Goal: Information Seeking & Learning: Learn about a topic

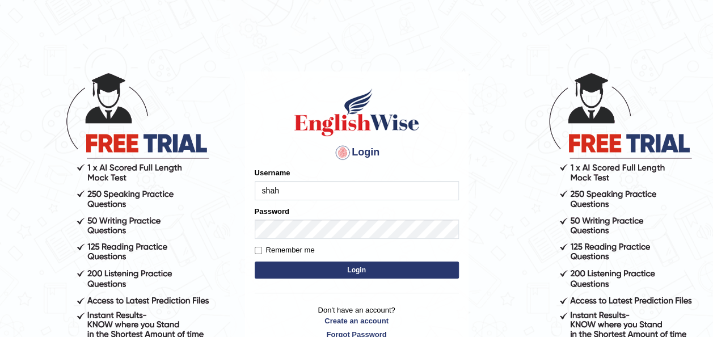
type input "shahil123"
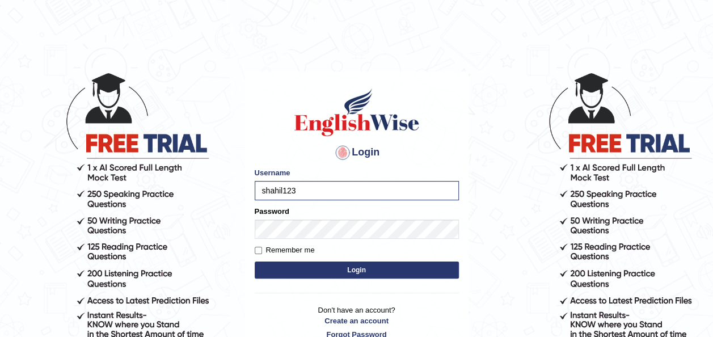
click at [347, 239] on form "Please fix the following errors: Username shahil123 Password Remember me Login" at bounding box center [357, 224] width 204 height 114
click at [373, 267] on button "Login" at bounding box center [357, 270] width 204 height 17
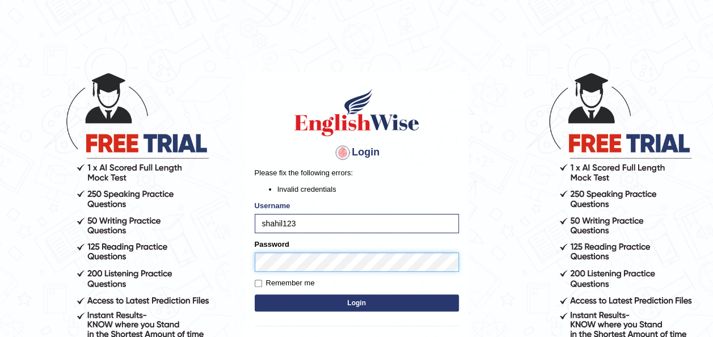
click at [255, 294] on button "Login" at bounding box center [357, 302] width 204 height 17
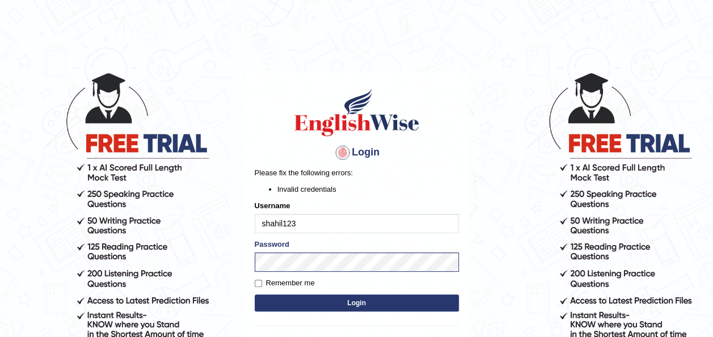
click at [528, 87] on body "Login Please fix the following errors: Invalid credentials Username shahil123 P…" at bounding box center [356, 204] width 713 height 337
click at [255, 294] on button "Login" at bounding box center [357, 302] width 204 height 17
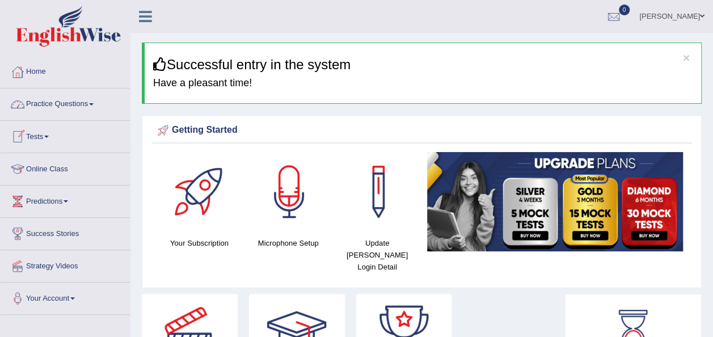
click at [92, 108] on link "Practice Questions" at bounding box center [65, 103] width 129 height 28
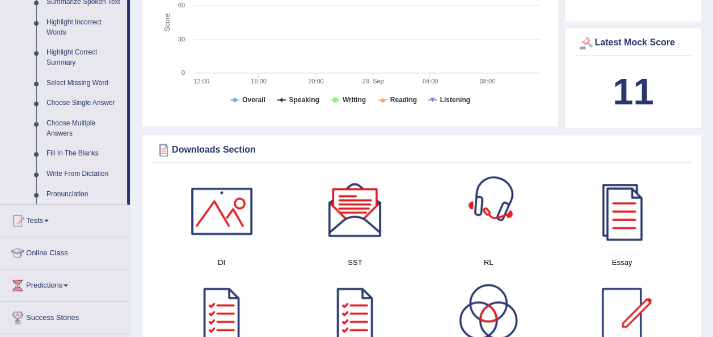
scroll to position [559, 0]
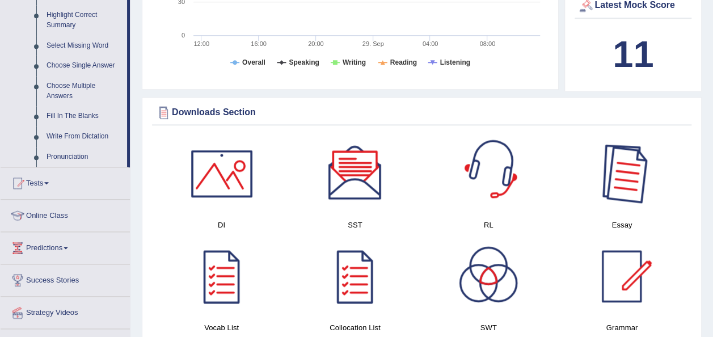
click at [629, 162] on div at bounding box center [621, 173] width 79 height 79
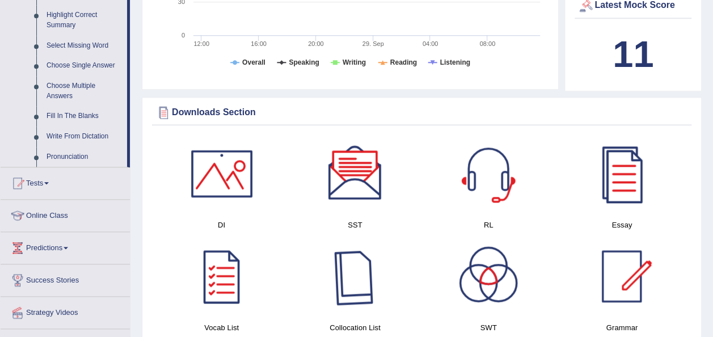
scroll to position [617, 0]
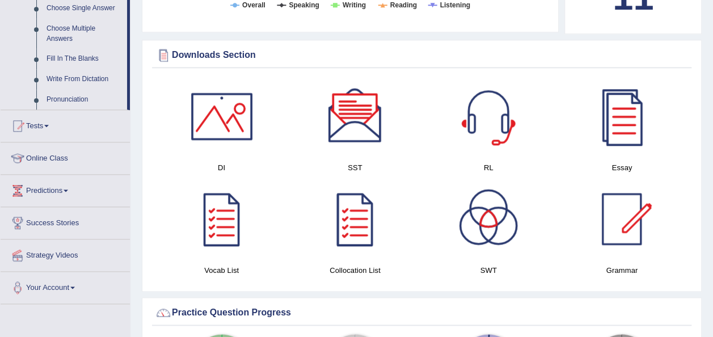
click at [512, 195] on div at bounding box center [488, 218] width 79 height 79
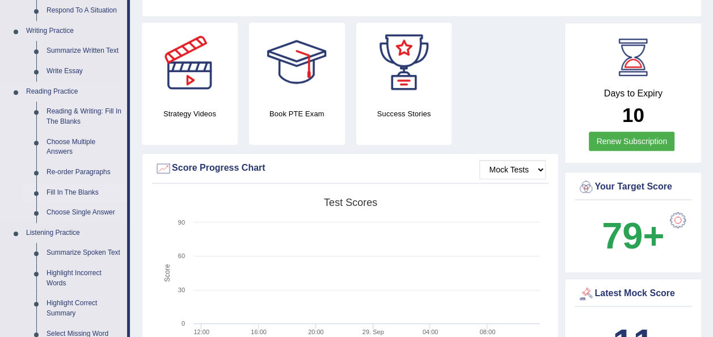
scroll to position [276, 0]
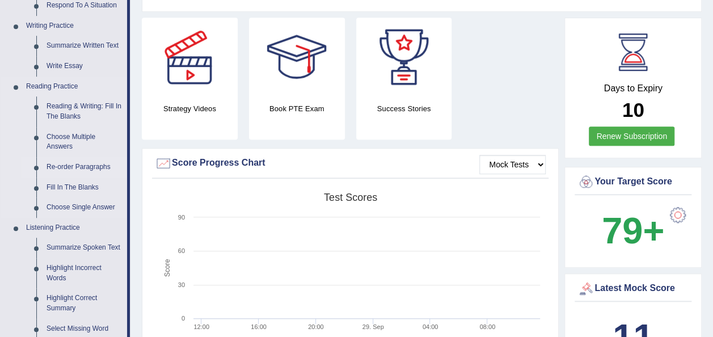
click at [77, 166] on link "Re-order Paragraphs" at bounding box center [84, 167] width 86 height 20
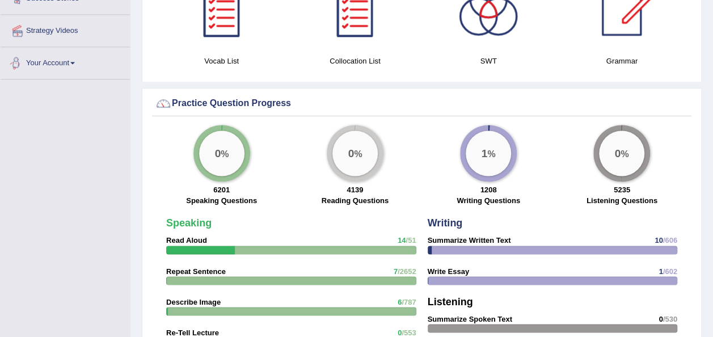
scroll to position [791, 0]
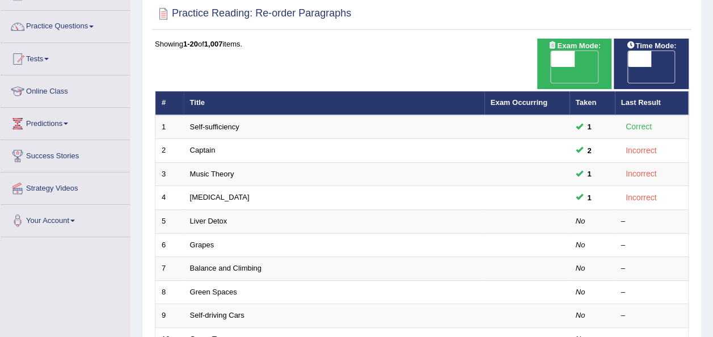
scroll to position [96, 0]
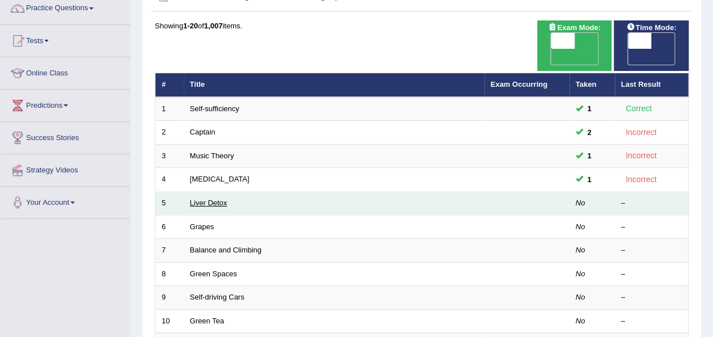
click at [200, 199] on link "Liver Detox" at bounding box center [208, 203] width 37 height 9
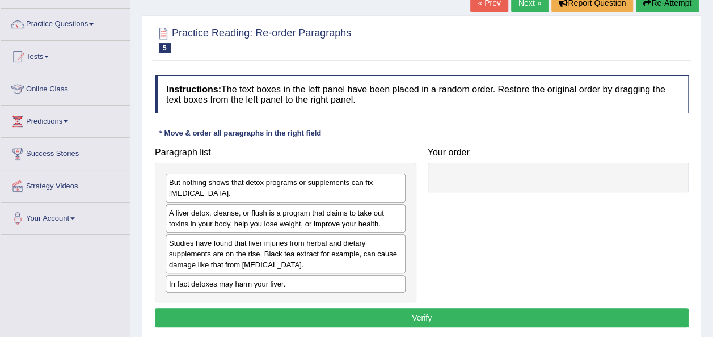
scroll to position [85, 0]
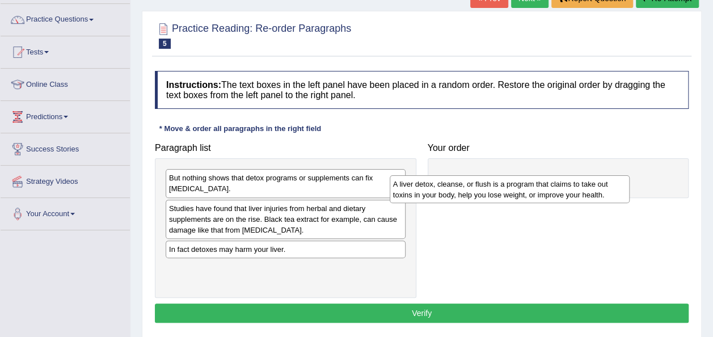
drag, startPoint x: 266, startPoint y: 214, endPoint x: 490, endPoint y: 191, distance: 225.4
click at [490, 191] on div "A liver detox, cleanse, or flush is a program that claims to take out toxins in…" at bounding box center [510, 189] width 240 height 28
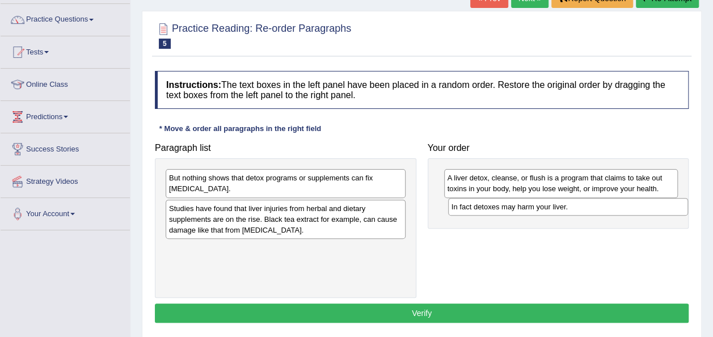
drag, startPoint x: 285, startPoint y: 252, endPoint x: 568, endPoint y: 210, distance: 285.6
click at [568, 210] on div "In fact detoxes may harm your liver." at bounding box center [568, 206] width 240 height 17
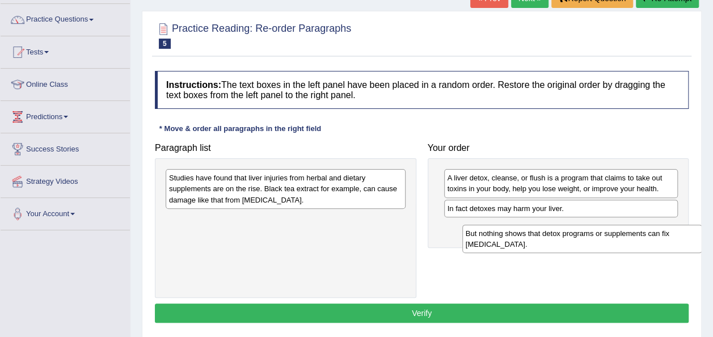
drag, startPoint x: 262, startPoint y: 189, endPoint x: 559, endPoint y: 244, distance: 302.3
click at [559, 244] on div "But nothing shows that detox programs or supplements can fix liver damage." at bounding box center [582, 239] width 240 height 28
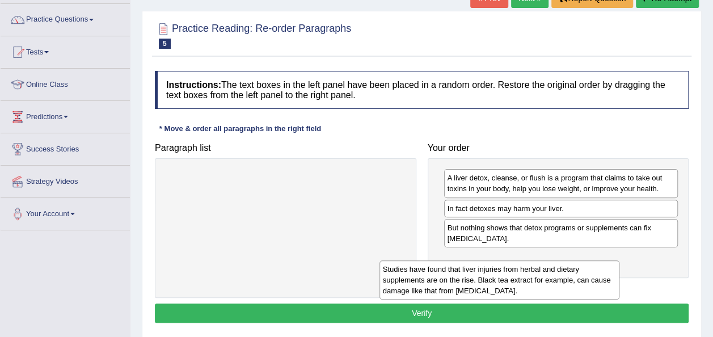
drag, startPoint x: 308, startPoint y: 200, endPoint x: 521, endPoint y: 290, distance: 232.4
click at [521, 290] on div "Studies have found that liver injuries from herbal and dietary supplements are …" at bounding box center [500, 279] width 240 height 39
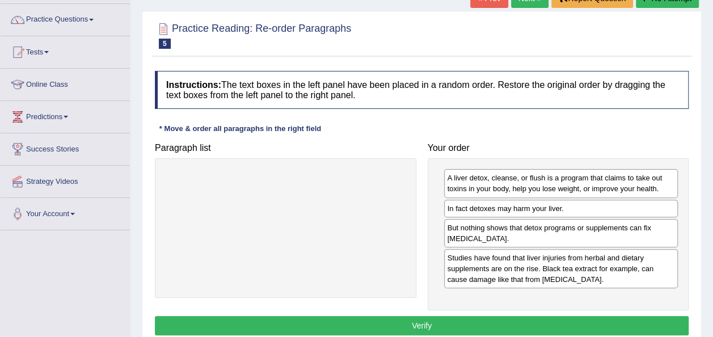
click at [439, 329] on button "Verify" at bounding box center [422, 325] width 534 height 19
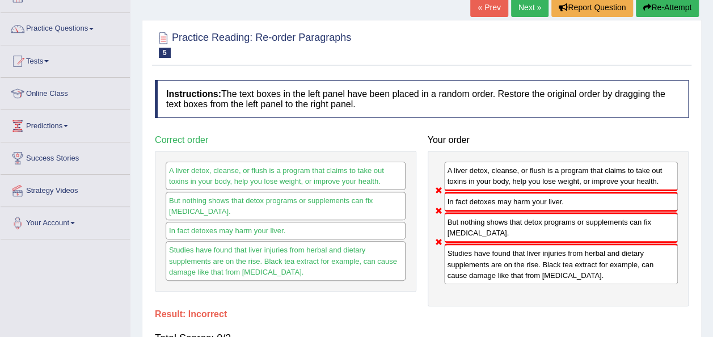
scroll to position [0, 0]
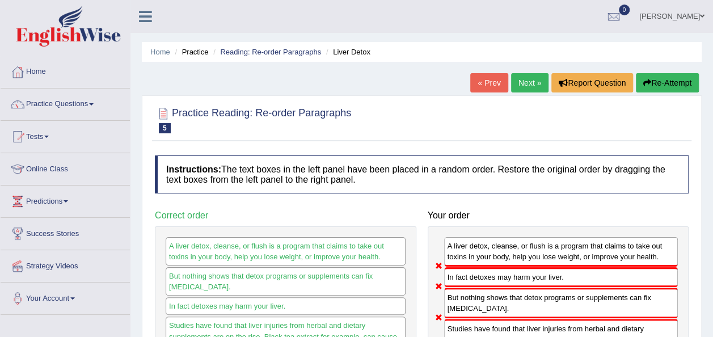
click at [532, 86] on link "Next »" at bounding box center [529, 82] width 37 height 19
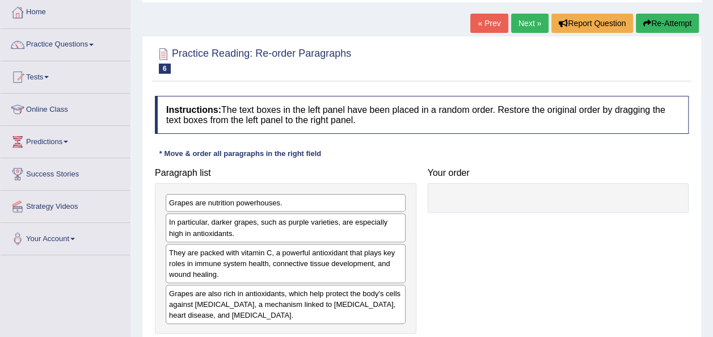
scroll to position [60, 0]
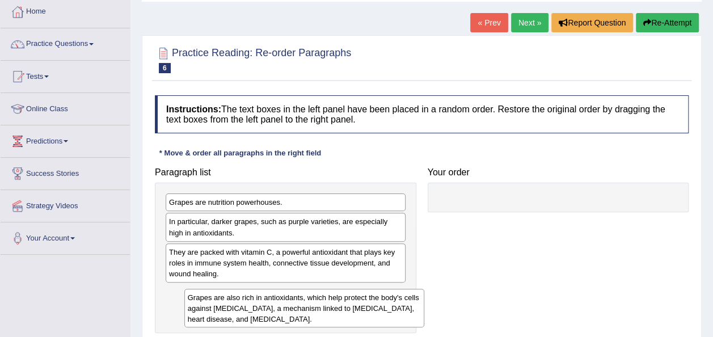
drag, startPoint x: 271, startPoint y: 311, endPoint x: 288, endPoint y: 316, distance: 17.6
click at [288, 316] on div "Grapes are also rich in antioxidants, which help protect the body's cells again…" at bounding box center [304, 308] width 240 height 39
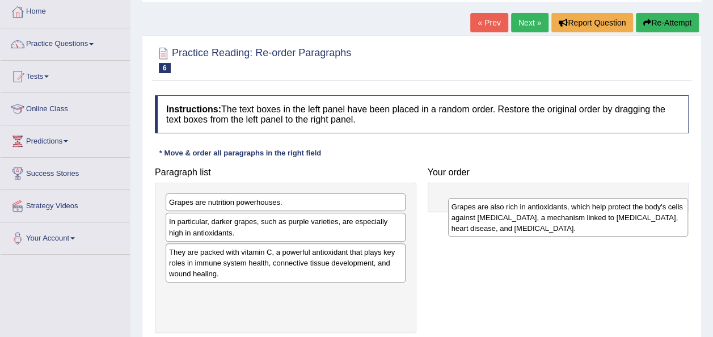
drag, startPoint x: 230, startPoint y: 306, endPoint x: 513, endPoint y: 221, distance: 295.1
click at [513, 221] on div "Grapes are also rich in antioxidants, which help protect the body's cells again…" at bounding box center [568, 217] width 240 height 39
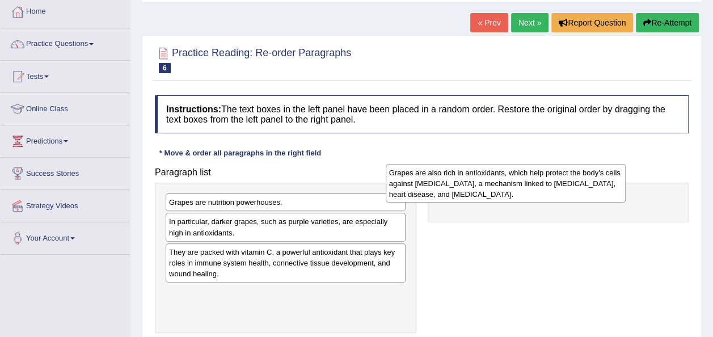
drag, startPoint x: 345, startPoint y: 293, endPoint x: 566, endPoint y: 174, distance: 251.3
click at [566, 174] on div "Grapes are also rich in antioxidants, which help protect the body's cells again…" at bounding box center [506, 183] width 240 height 39
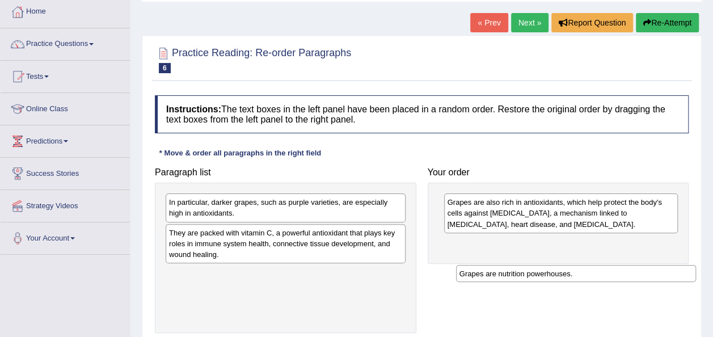
drag, startPoint x: 259, startPoint y: 208, endPoint x: 554, endPoint y: 264, distance: 300.3
click at [554, 265] on div "Grapes are nutrition powerhouses." at bounding box center [576, 273] width 240 height 17
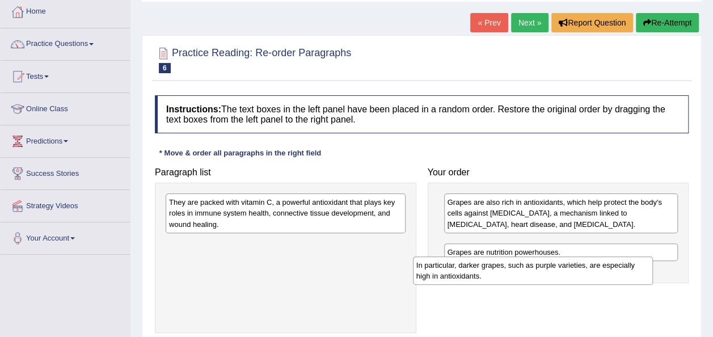
drag, startPoint x: 250, startPoint y: 210, endPoint x: 497, endPoint y: 273, distance: 255.3
click at [497, 273] on div "In particular, darker grapes, such as purple varieties, are especially high in …" at bounding box center [533, 270] width 240 height 28
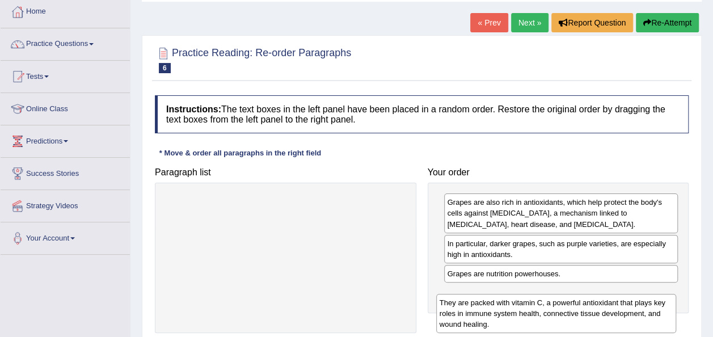
drag, startPoint x: 268, startPoint y: 219, endPoint x: 541, endPoint y: 318, distance: 290.4
click at [541, 318] on div "They are packed with vitamin C, a powerful antioxidant that plays key roles in …" at bounding box center [556, 313] width 240 height 39
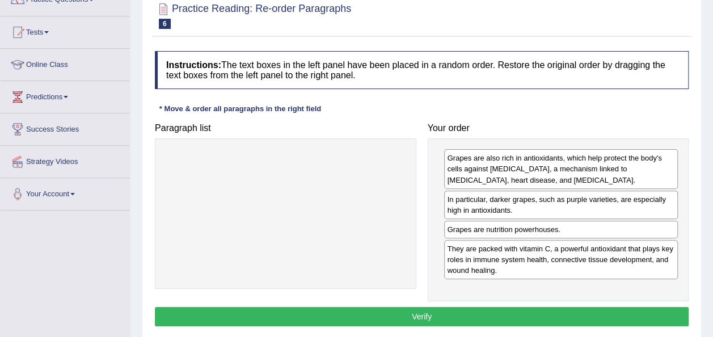
scroll to position [105, 0]
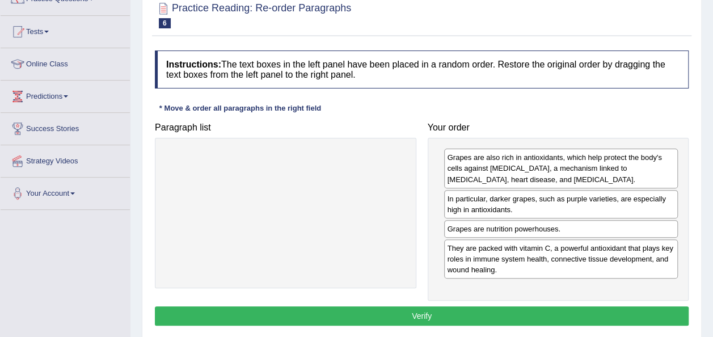
click at [420, 308] on button "Verify" at bounding box center [422, 315] width 534 height 19
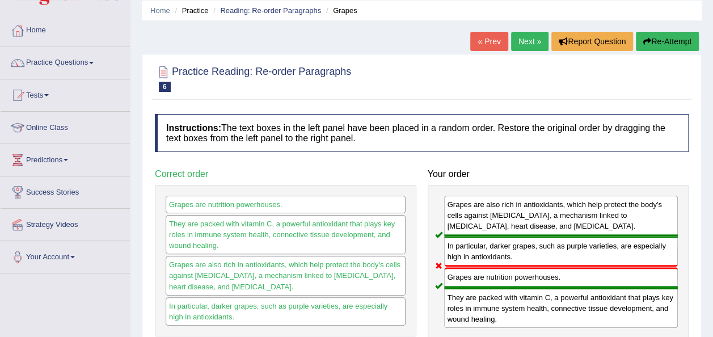
scroll to position [0, 0]
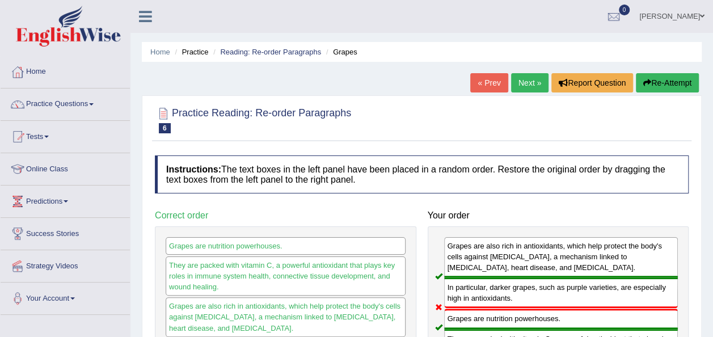
click at [529, 82] on link "Next »" at bounding box center [529, 82] width 37 height 19
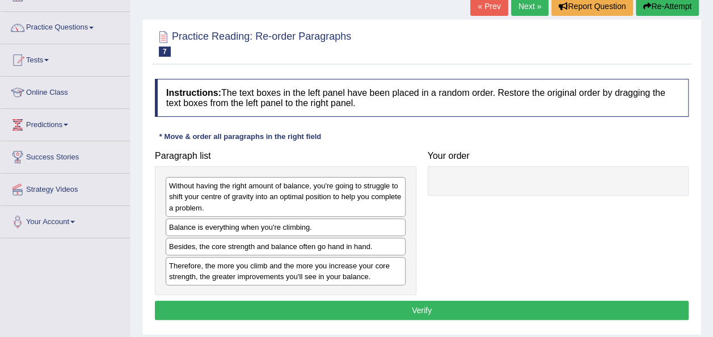
scroll to position [77, 0]
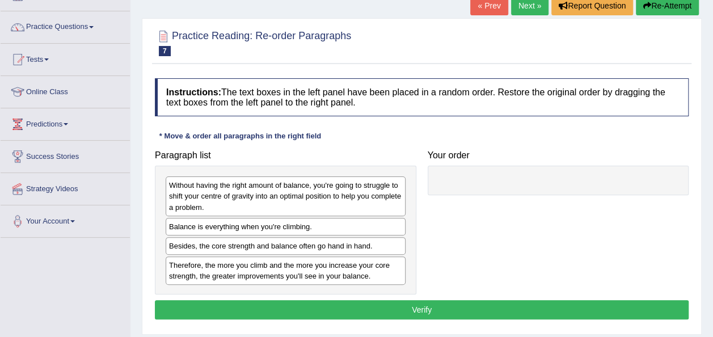
drag, startPoint x: 277, startPoint y: 235, endPoint x: 424, endPoint y: 226, distance: 147.2
click at [456, 225] on div "Paragraph list Without having the right amount of balance, you're going to stru…" at bounding box center [421, 220] width 545 height 150
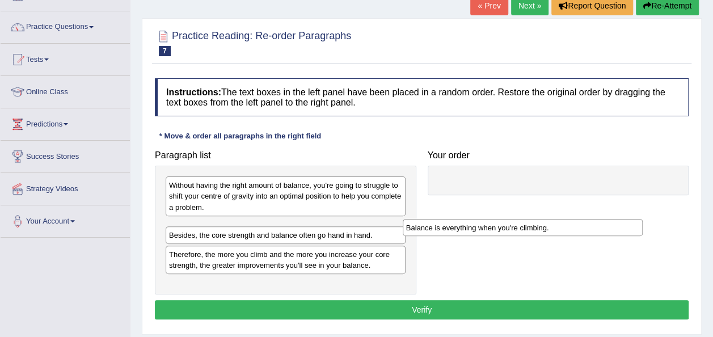
drag, startPoint x: 275, startPoint y: 228, endPoint x: 512, endPoint y: 229, distance: 237.2
click at [512, 229] on div "Balance is everything when you're climbing." at bounding box center [523, 227] width 240 height 17
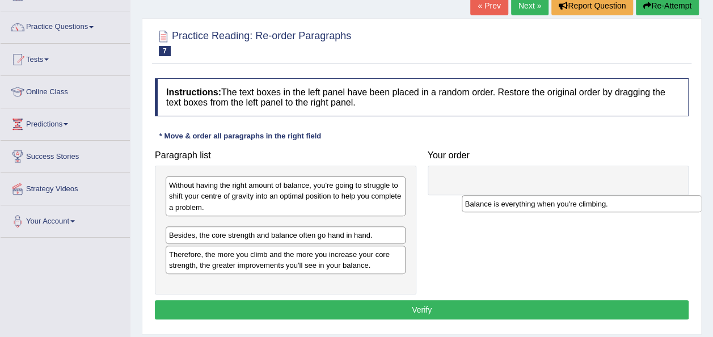
drag, startPoint x: 309, startPoint y: 234, endPoint x: 605, endPoint y: 212, distance: 297.0
click at [605, 212] on div "Balance is everything when you're climbing." at bounding box center [582, 203] width 240 height 17
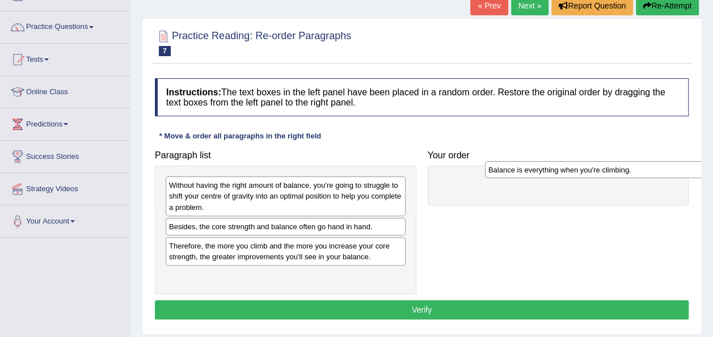
drag, startPoint x: 234, startPoint y: 231, endPoint x: 560, endPoint y: 175, distance: 330.5
click at [560, 175] on div "Balance is everything when you're climbing." at bounding box center [605, 169] width 240 height 17
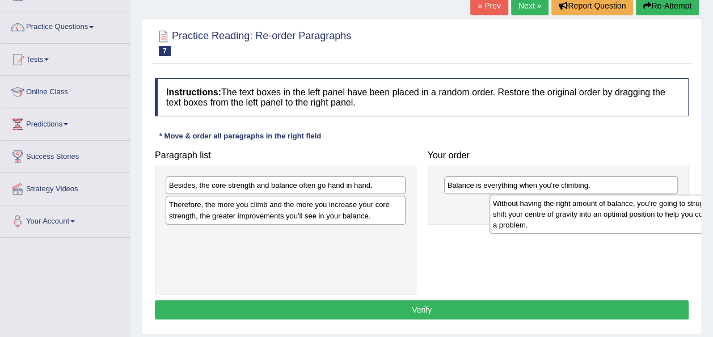
drag, startPoint x: 220, startPoint y: 204, endPoint x: 544, endPoint y: 222, distance: 324.5
click at [544, 222] on div "Without having the right amount of balance, you're going to struggle to shift y…" at bounding box center [610, 214] width 240 height 39
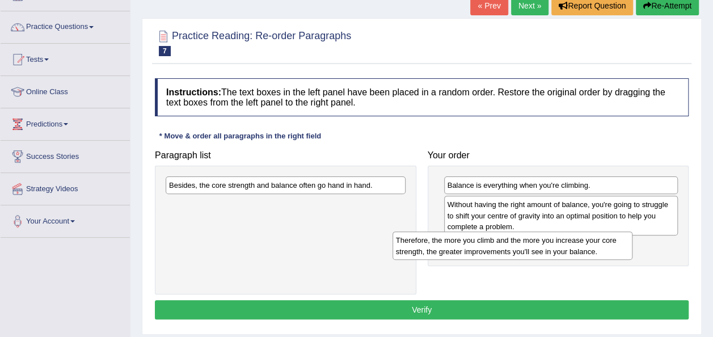
drag, startPoint x: 298, startPoint y: 211, endPoint x: 519, endPoint y: 251, distance: 224.4
click at [519, 251] on div "Therefore, the more you climb and the more you increase your core strength, the…" at bounding box center [513, 245] width 240 height 28
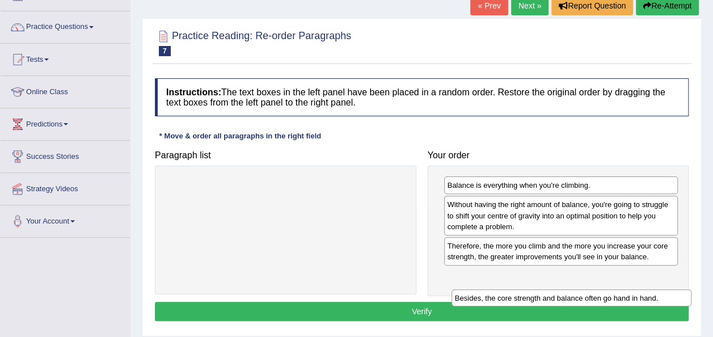
drag, startPoint x: 243, startPoint y: 191, endPoint x: 529, endPoint y: 304, distance: 307.4
click at [529, 304] on div "Besides, the core strength and balance often go hand in hand." at bounding box center [572, 297] width 240 height 17
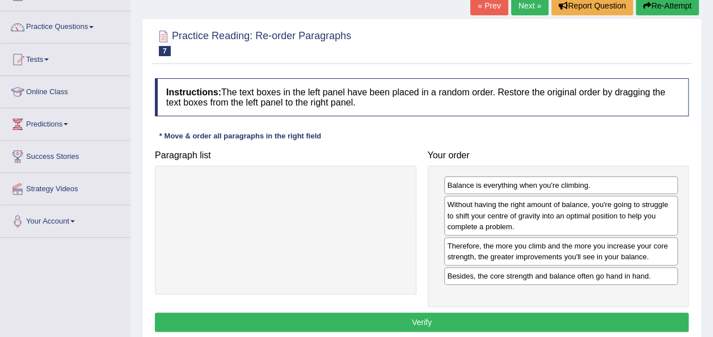
click at [464, 314] on button "Verify" at bounding box center [422, 322] width 534 height 19
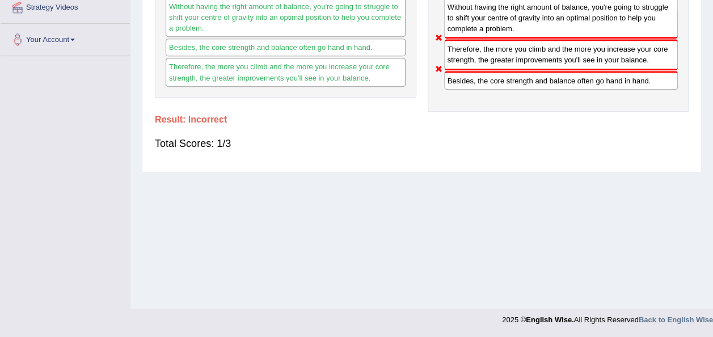
scroll to position [0, 0]
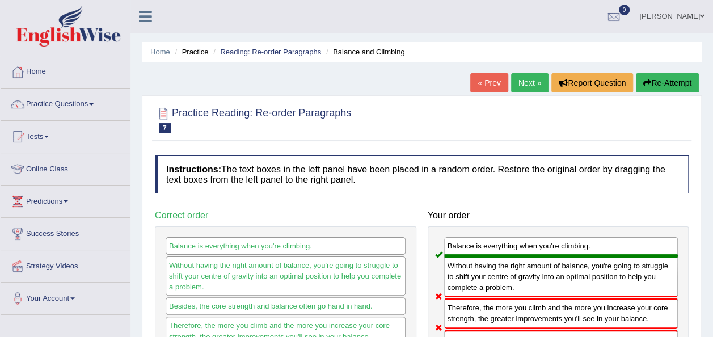
click at [518, 85] on link "Next »" at bounding box center [529, 82] width 37 height 19
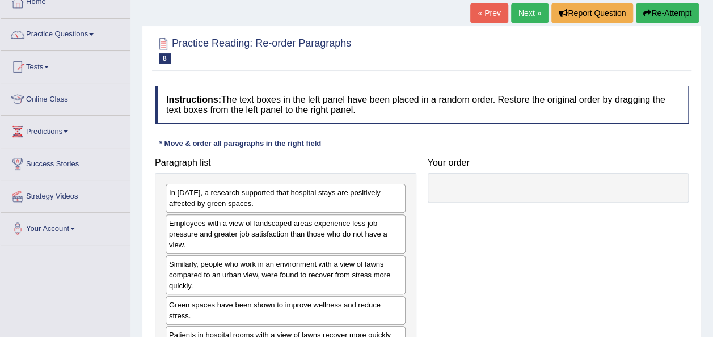
scroll to position [77, 0]
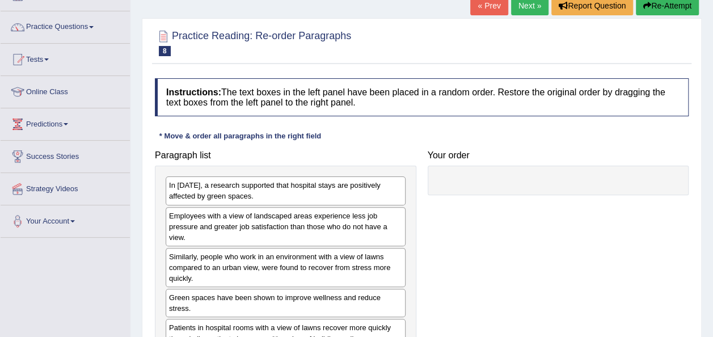
drag, startPoint x: 245, startPoint y: 204, endPoint x: 313, endPoint y: 196, distance: 68.5
click at [313, 196] on div "In 2002, a research supported that hospital stays are positively affected by gr…" at bounding box center [286, 256] width 262 height 180
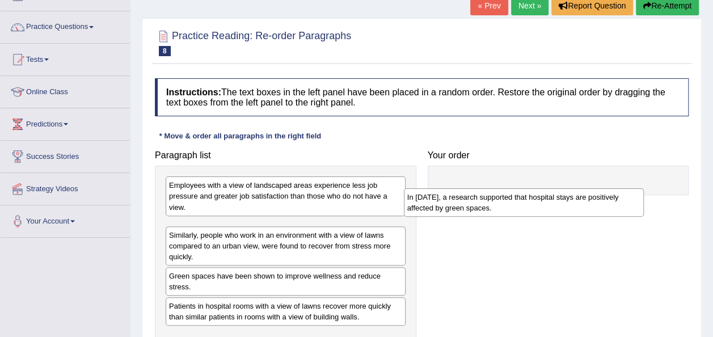
drag, startPoint x: 247, startPoint y: 196, endPoint x: 508, endPoint y: 201, distance: 261.0
click at [508, 201] on div "In 2002, a research supported that hospital stays are positively affected by gr…" at bounding box center [524, 202] width 240 height 28
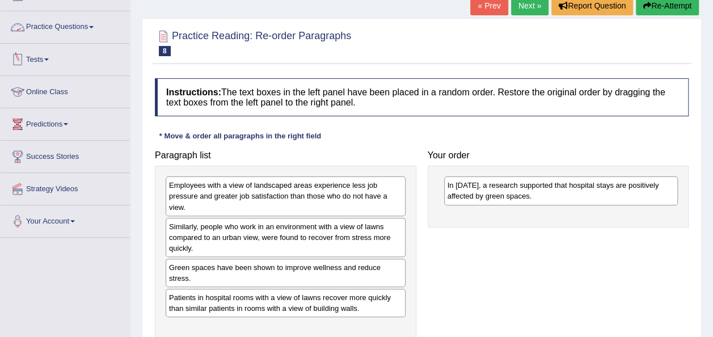
click at [92, 31] on link "Practice Questions" at bounding box center [65, 25] width 129 height 28
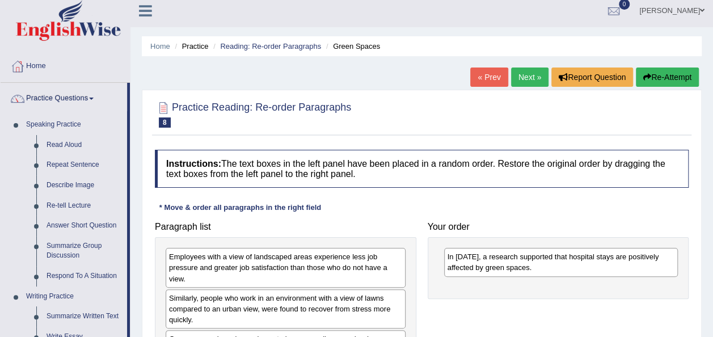
scroll to position [5, 0]
click at [530, 79] on link "Next »" at bounding box center [529, 77] width 37 height 19
